Goal: Task Accomplishment & Management: Use online tool/utility

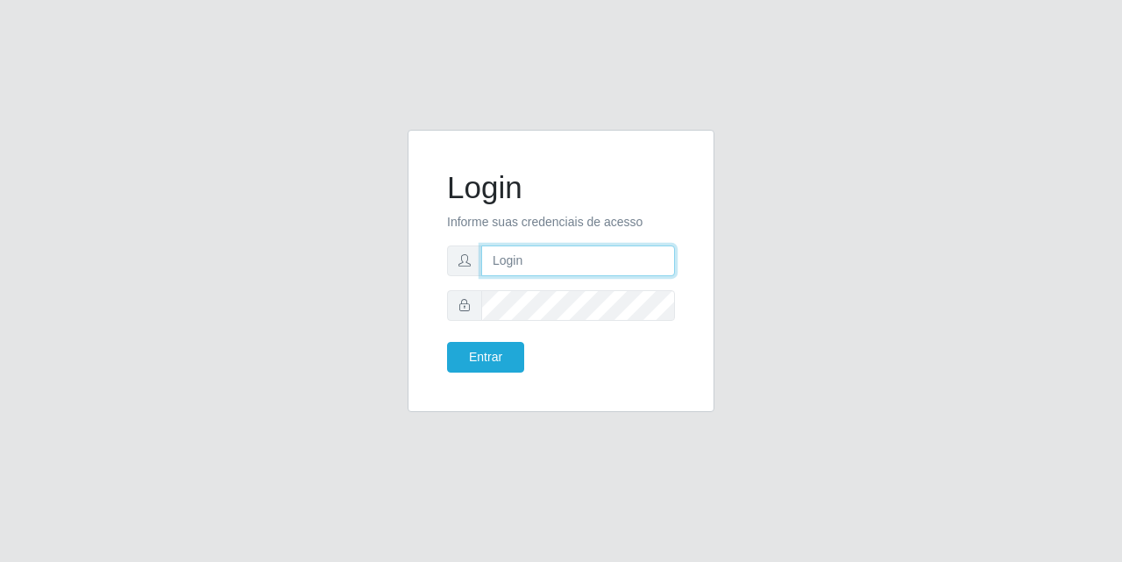
click at [523, 260] on input "text" at bounding box center [578, 261] width 194 height 31
type input "[EMAIL_ADDRESS][DOMAIN_NAME]"
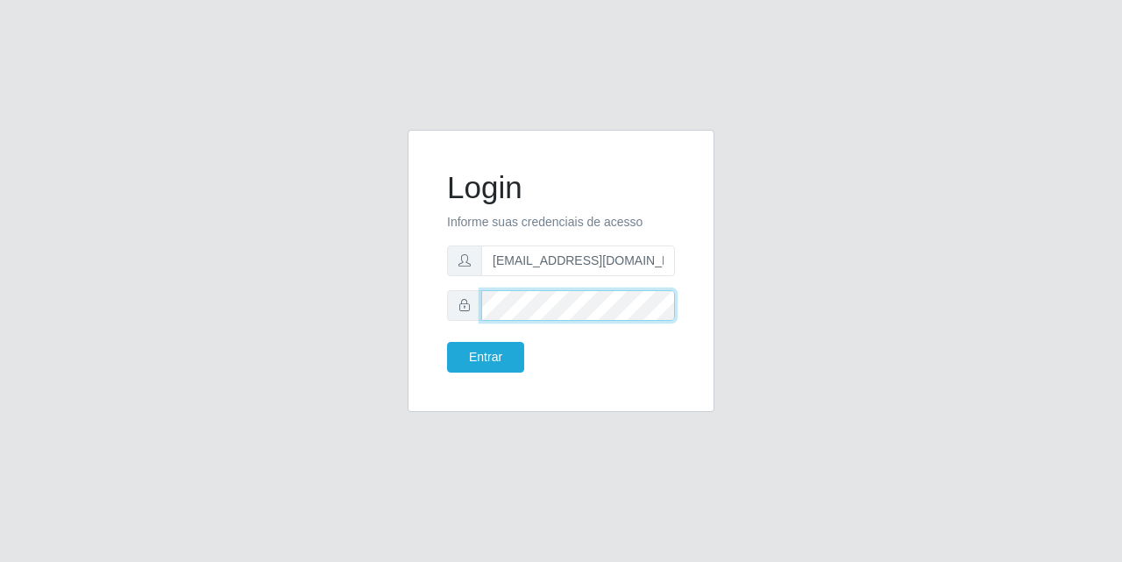
click at [447, 342] on button "Entrar" at bounding box center [485, 357] width 77 height 31
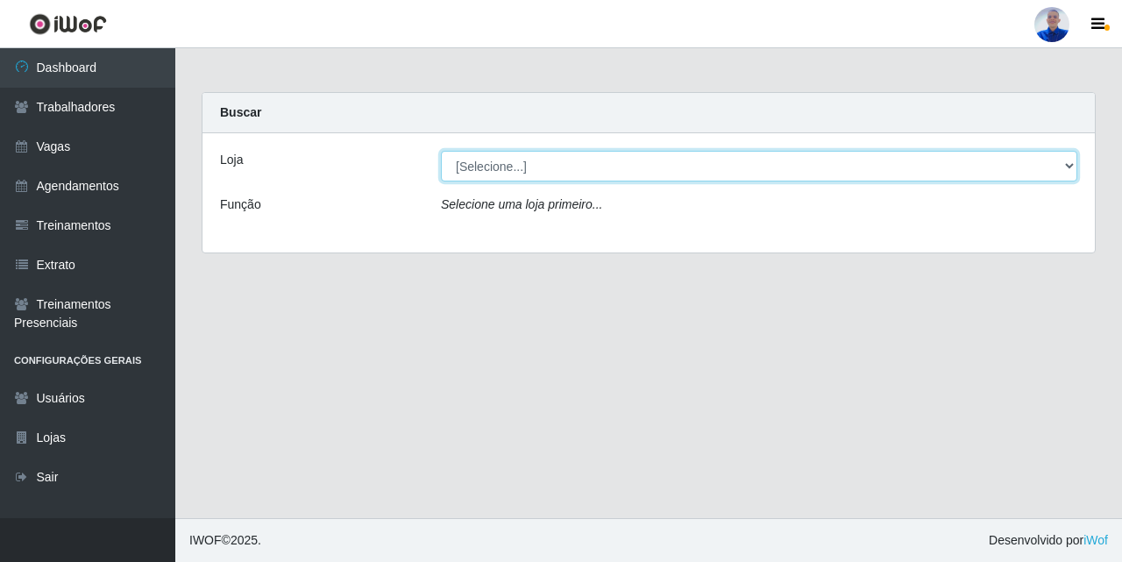
click at [537, 164] on select "[Selecione...] Supermercado [GEOGRAPHIC_DATA]" at bounding box center [759, 166] width 637 height 31
select select "165"
click at [441, 151] on select "[Selecione...] Supermercado [GEOGRAPHIC_DATA]" at bounding box center [759, 166] width 637 height 31
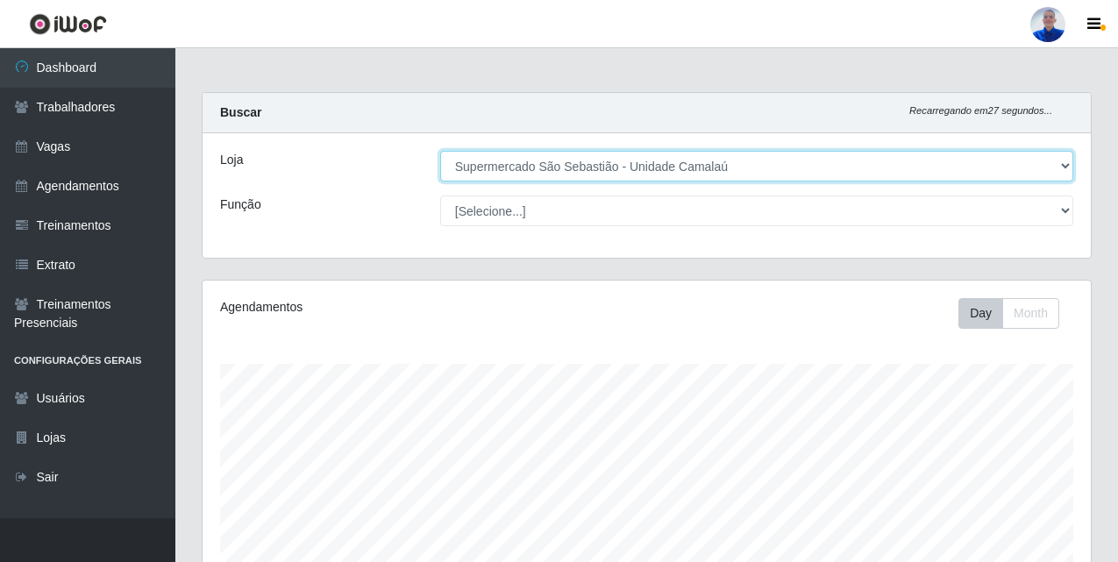
scroll to position [509, 0]
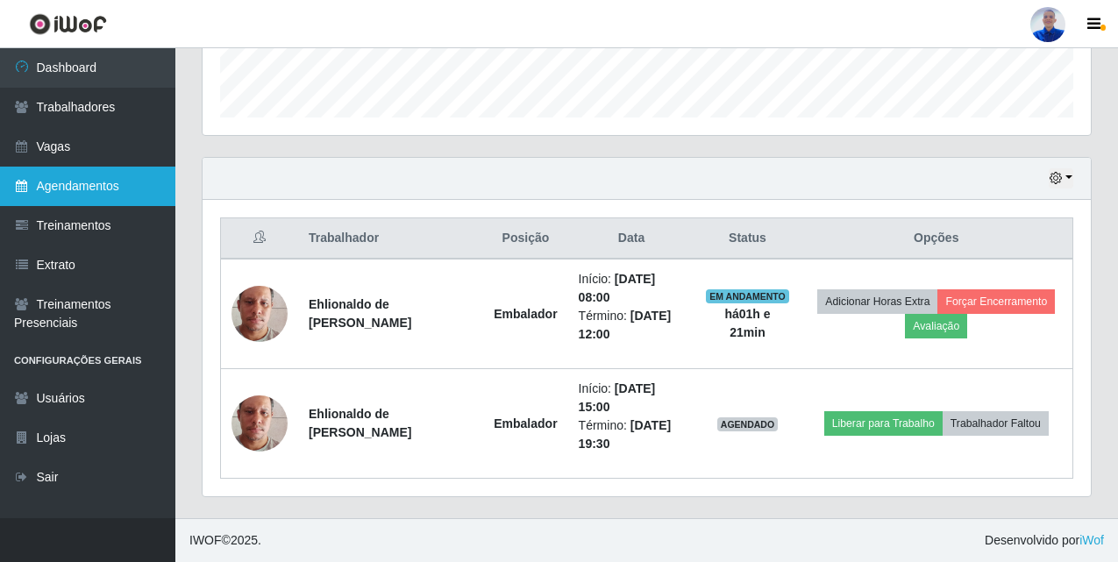
click at [102, 192] on link "Agendamentos" at bounding box center [87, 186] width 175 height 39
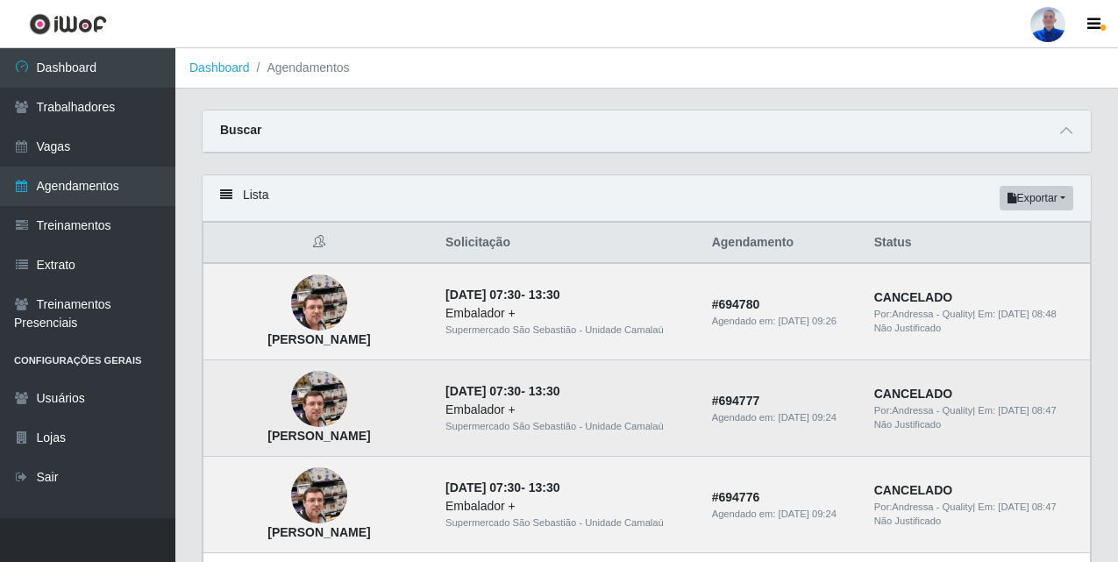
scroll to position [88, 0]
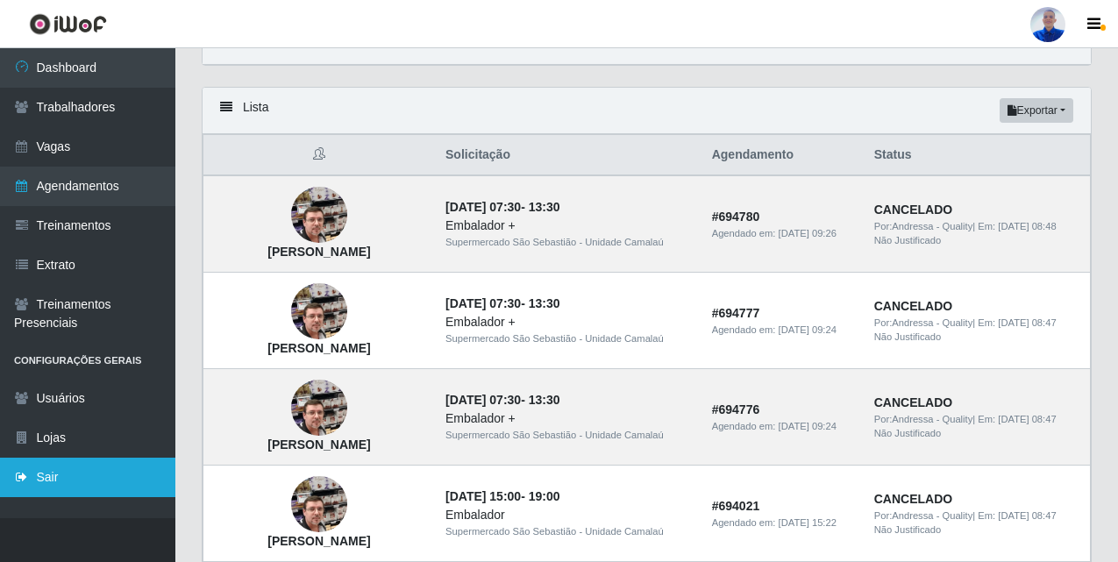
click at [53, 488] on link "Sair" at bounding box center [87, 477] width 175 height 39
